Goal: Contribute content

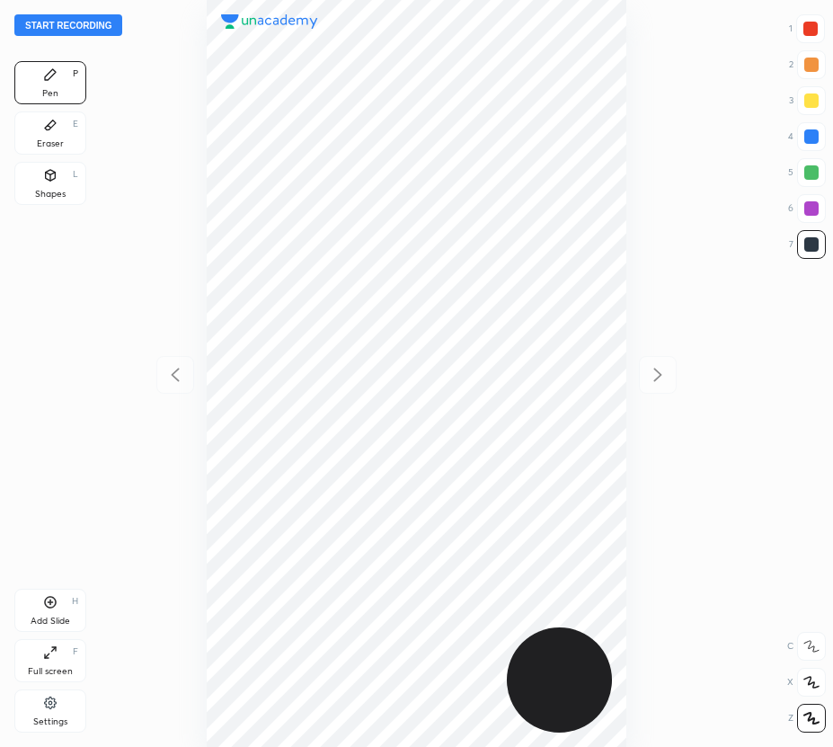
scroll to position [747, 545]
click at [84, 15] on div "Start recording 1 2 3 4 5 6 7 R O A L C X Z Erase all C X Z Pen P Eraser E Shap…" at bounding box center [416, 373] width 833 height 747
click at [75, 26] on button "Start recording" at bounding box center [68, 25] width 108 height 22
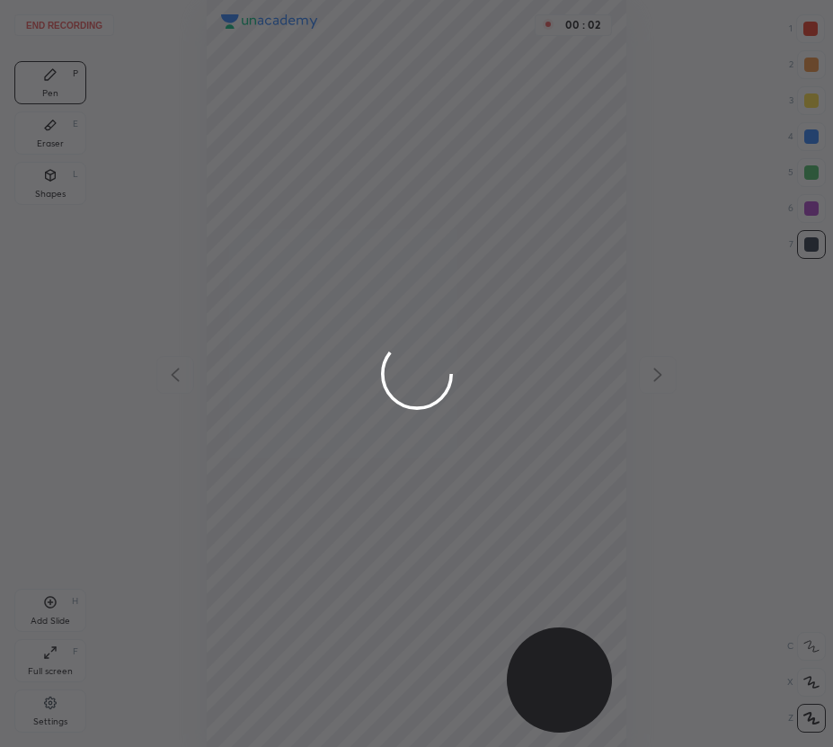
drag, startPoint x: 810, startPoint y: 29, endPoint x: 781, endPoint y: 57, distance: 40.7
click at [810, 29] on div at bounding box center [416, 373] width 833 height 747
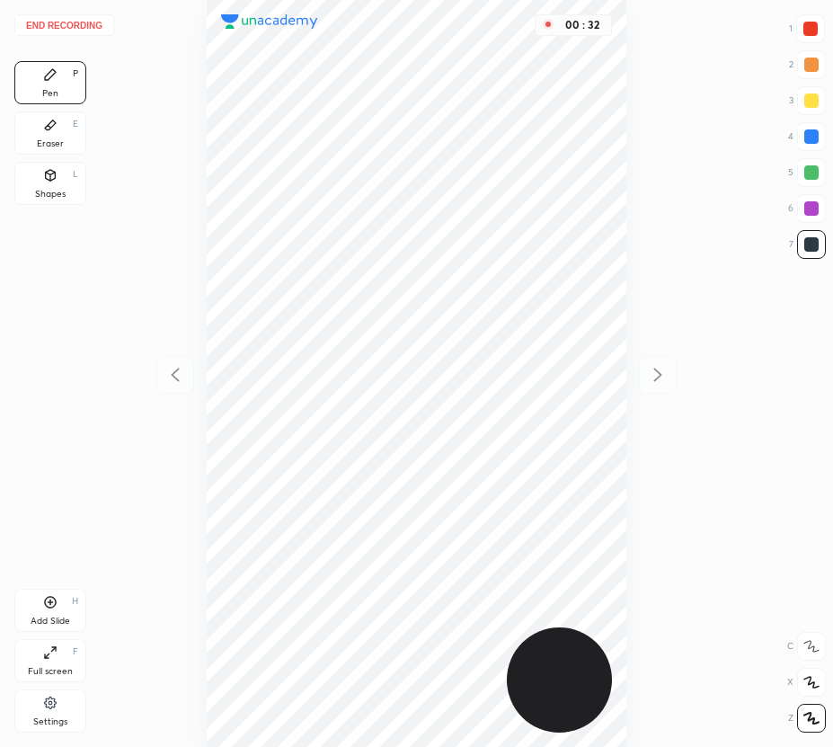
drag, startPoint x: 807, startPoint y: 30, endPoint x: 789, endPoint y: 39, distance: 20.1
click at [805, 31] on div at bounding box center [810, 29] width 14 height 14
drag, startPoint x: 66, startPoint y: 192, endPoint x: 200, endPoint y: 270, distance: 155.8
click at [69, 194] on div "Shapes L" at bounding box center [50, 183] width 72 height 43
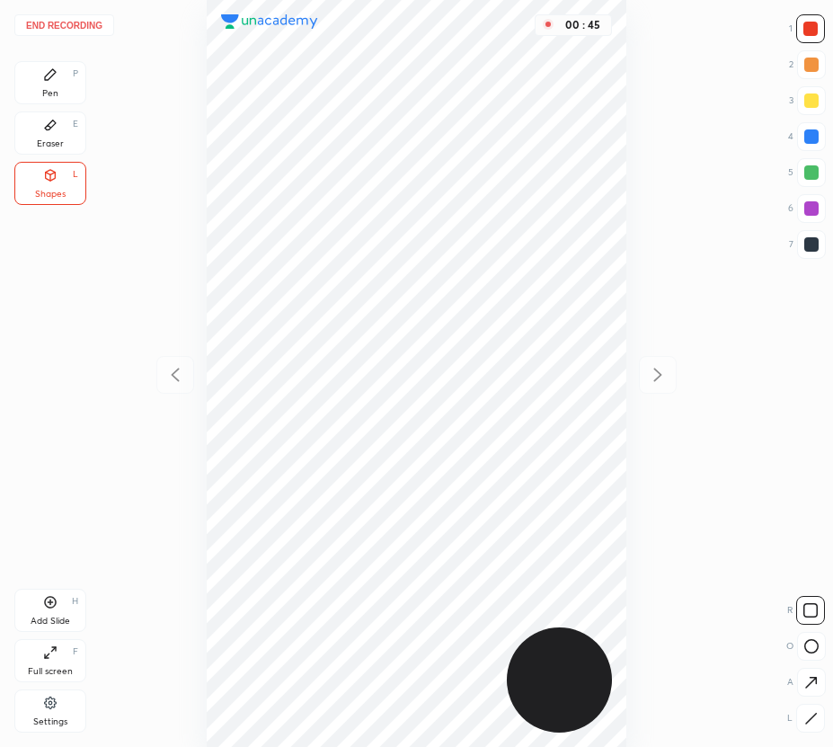
drag, startPoint x: 49, startPoint y: 118, endPoint x: 122, endPoint y: 157, distance: 83.6
click at [49, 119] on icon at bounding box center [50, 125] width 14 height 14
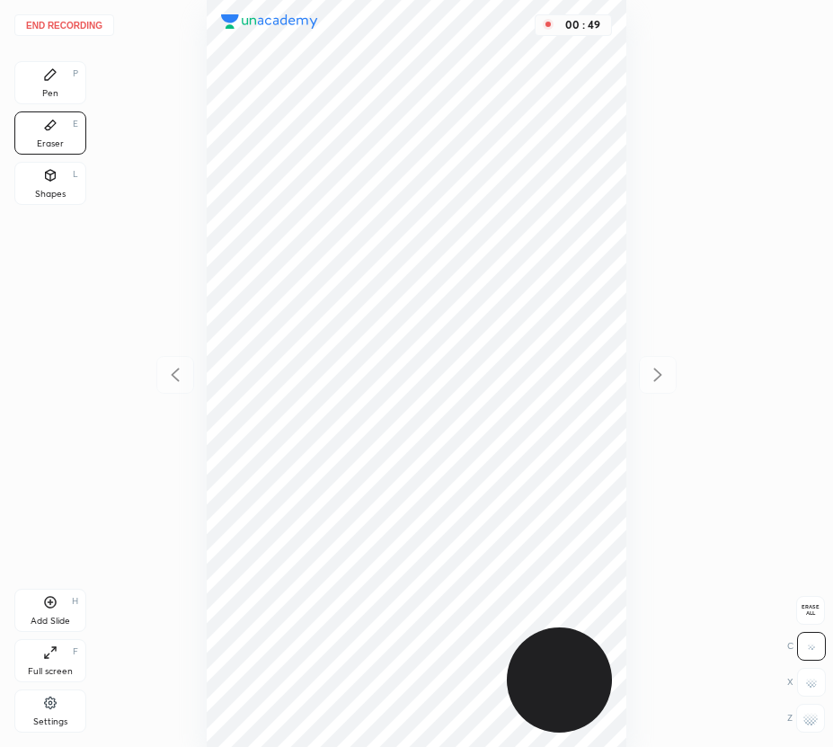
drag, startPoint x: 31, startPoint y: 183, endPoint x: 184, endPoint y: 354, distance: 229.1
click at [31, 185] on div "Shapes L" at bounding box center [50, 183] width 72 height 43
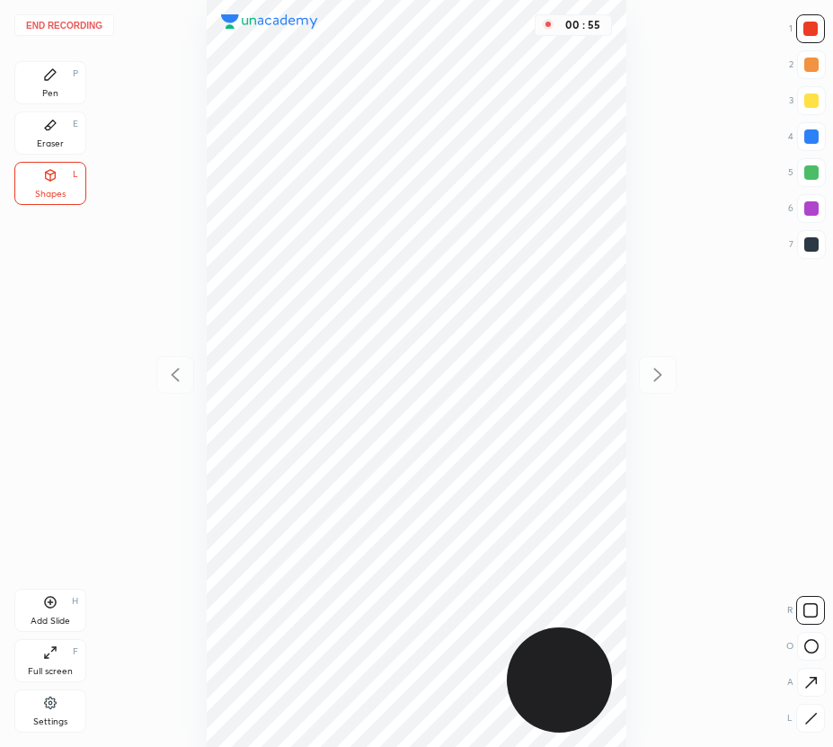
drag, startPoint x: 43, startPoint y: 78, endPoint x: 49, endPoint y: 88, distance: 11.7
click at [46, 82] on div "Pen P" at bounding box center [50, 82] width 72 height 43
click at [811, 212] on div at bounding box center [811, 208] width 14 height 14
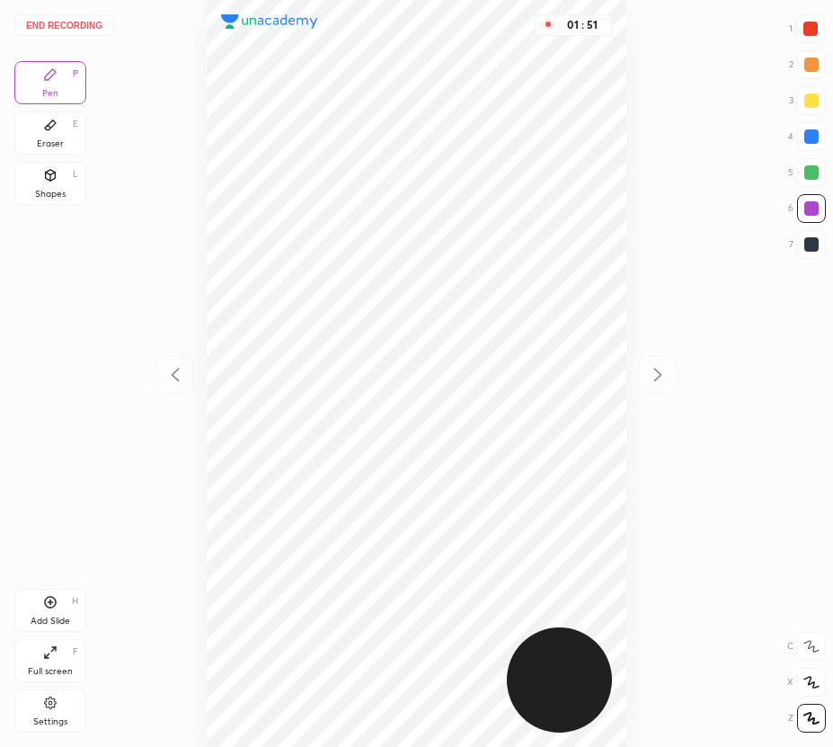
drag, startPoint x: 816, startPoint y: 138, endPoint x: 686, endPoint y: 249, distance: 170.8
click at [814, 140] on div at bounding box center [811, 136] width 14 height 14
click at [813, 253] on div at bounding box center [811, 244] width 29 height 29
click at [49, 605] on icon at bounding box center [50, 602] width 14 height 14
click at [80, 22] on button "End recording" at bounding box center [64, 25] width 100 height 22
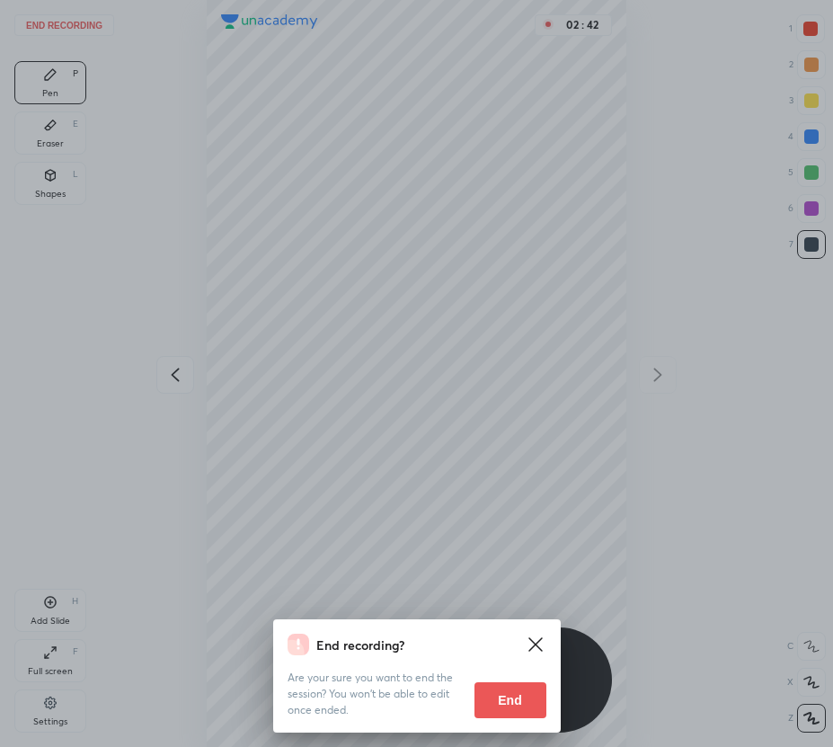
click at [510, 697] on button "End" at bounding box center [510, 700] width 72 height 36
